Goal: Find specific page/section: Find specific page/section

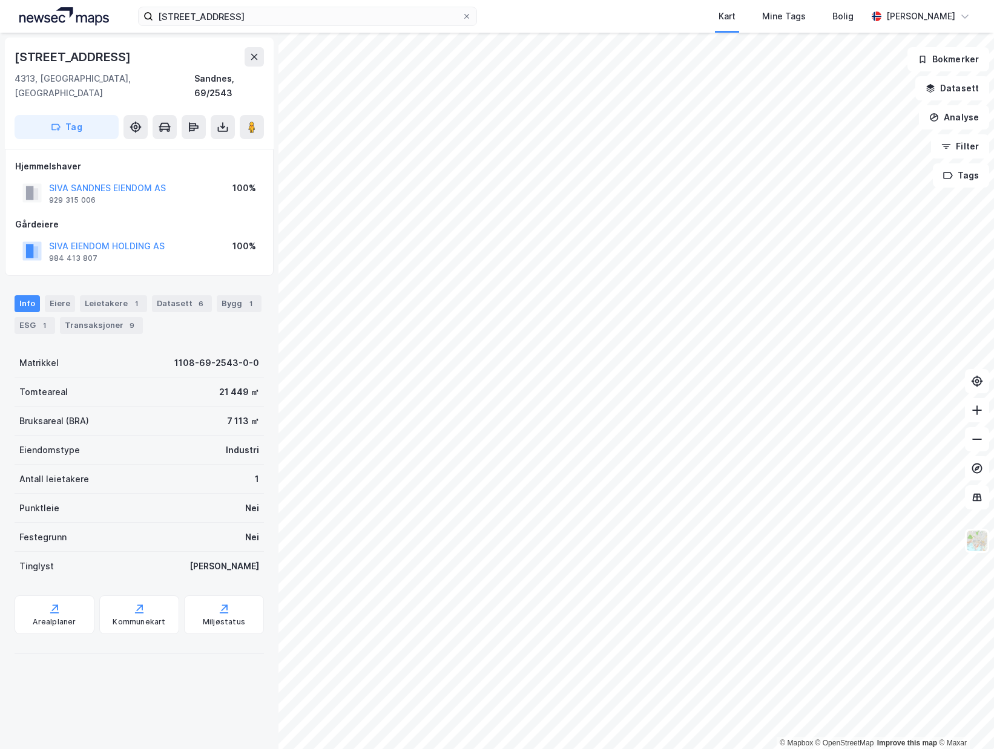
click at [136, 712] on div "[STREET_ADDRESS] Hjemmelshaver SIVA SANDNES EIENDOM AS 929 315 006 100% Gårdeie…" at bounding box center [139, 391] width 278 height 716
click at [205, 615] on div "© Mapbox © OpenStreetMap Improve this map © [STREET_ADDRESS] Hjemmelshaver SIVA…" at bounding box center [497, 391] width 994 height 716
click at [473, 17] on label "[STREET_ADDRESS]" at bounding box center [307, 16] width 339 height 19
click at [462, 17] on input "[STREET_ADDRESS]" at bounding box center [307, 16] width 309 height 18
click at [39, 63] on div "[STREET_ADDRESS]" at bounding box center [74, 56] width 119 height 19
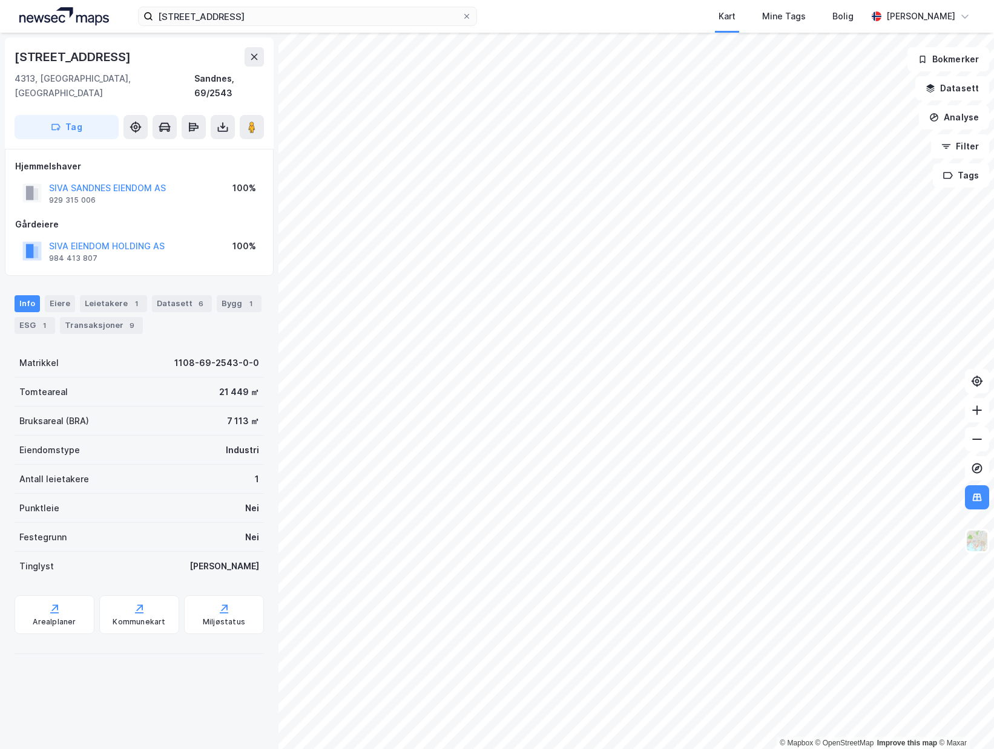
click at [53, 13] on img at bounding box center [64, 16] width 90 height 18
